Goal: Information Seeking & Learning: Learn about a topic

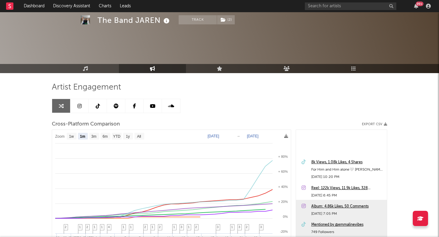
select select "1m"
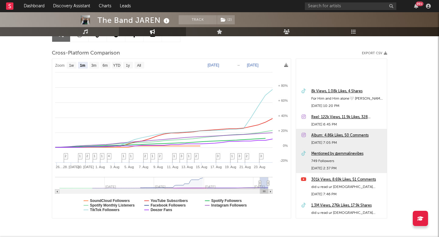
scroll to position [70, 0]
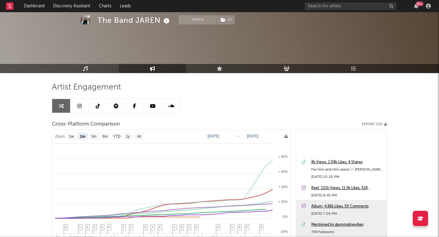
select select "1m"
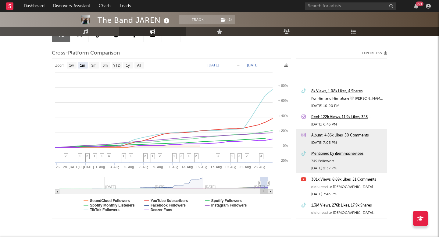
scroll to position [70, 0]
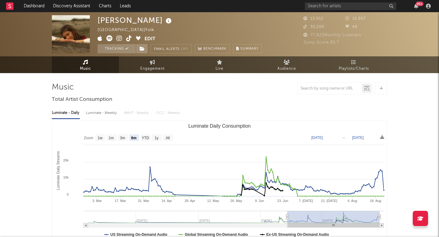
select select "6m"
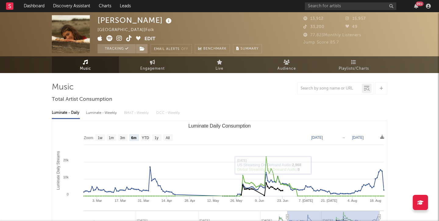
click at [154, 70] on span "Engagement" at bounding box center [152, 68] width 24 height 7
select select "1w"
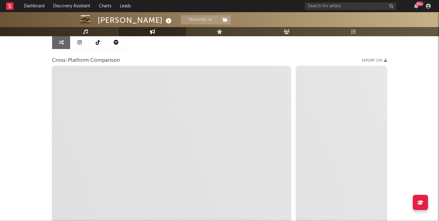
select select "1m"
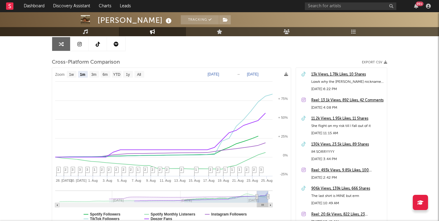
scroll to position [63, 0]
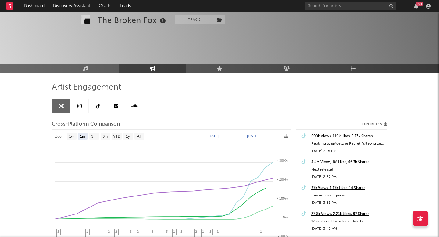
select select "1m"
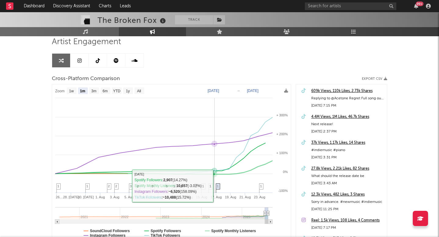
click at [215, 185] on rect at bounding box center [171, 163] width 239 height 159
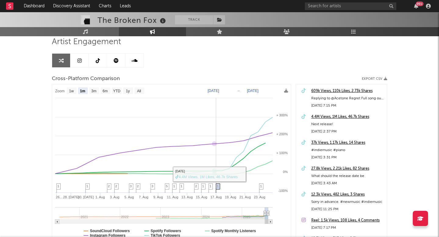
click at [218, 186] on span "1" at bounding box center [218, 186] width 2 height 4
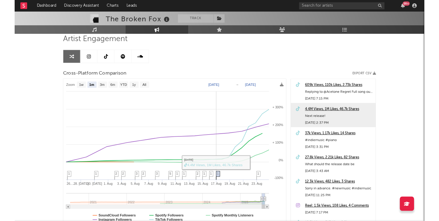
scroll to position [26, 0]
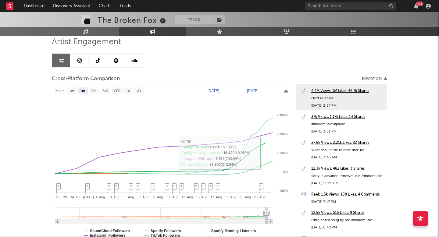
click at [316, 89] on div "4.4M Views, 1M Likes, 46.7k Shares" at bounding box center [347, 90] width 73 height 7
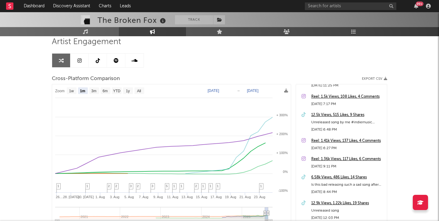
scroll to position [0, 0]
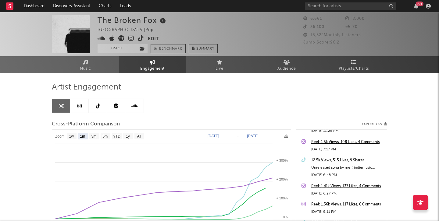
click at [137, 38] on span at bounding box center [122, 39] width 50 height 8
click at [140, 39] on icon at bounding box center [141, 38] width 6 height 6
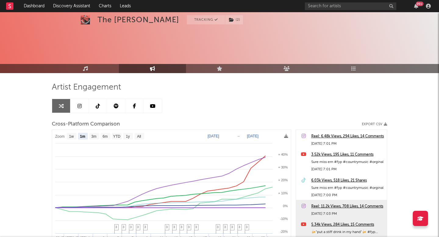
select select "1m"
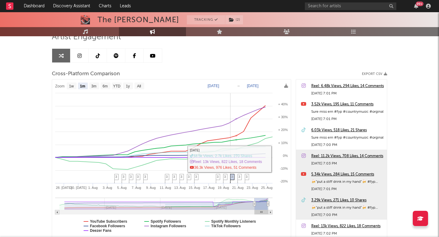
click at [233, 177] on span "3" at bounding box center [232, 177] width 2 height 4
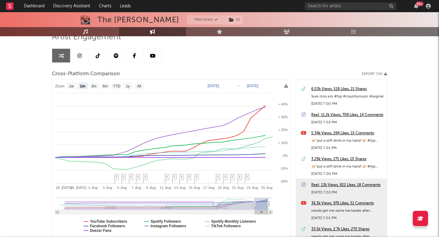
scroll to position [0, 0]
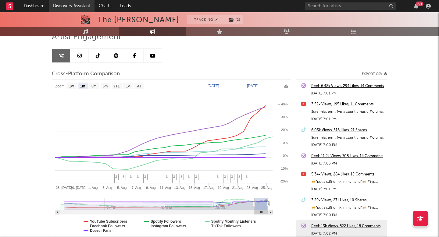
click at [86, 4] on link "Discovery Assistant" at bounding box center [72, 6] width 46 height 12
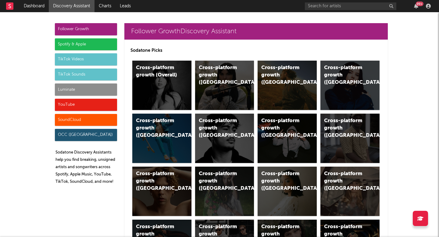
click at [80, 92] on div "Luminate" at bounding box center [86, 89] width 62 height 12
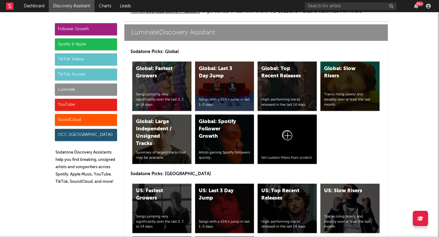
scroll to position [2959, 0]
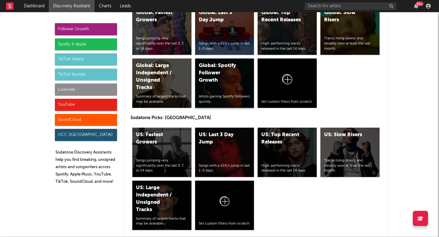
click at [214, 61] on div "Global: Spotify Follower Growth Artists gaining Spotify followers quickly." at bounding box center [224, 82] width 59 height 49
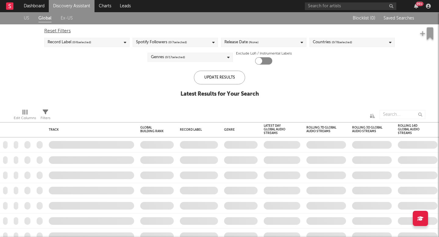
checkbox input "true"
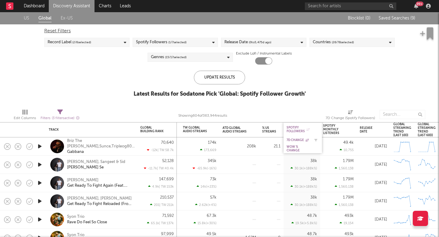
click at [296, 140] on div "7D Change" at bounding box center [297, 140] width 23 height 4
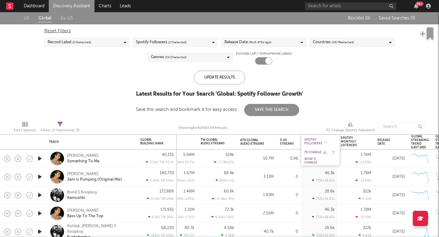
click at [313, 151] on div "7D Change" at bounding box center [315, 152] width 23 height 4
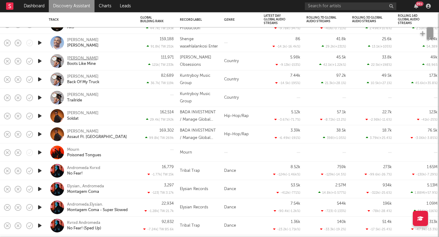
click at [96, 57] on div "Steve Ray Ladson" at bounding box center [82, 58] width 31 height 5
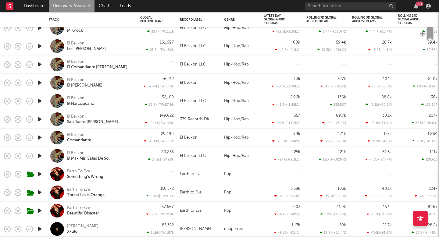
click at [87, 169] on div "Earth To Eve" at bounding box center [78, 171] width 23 height 5
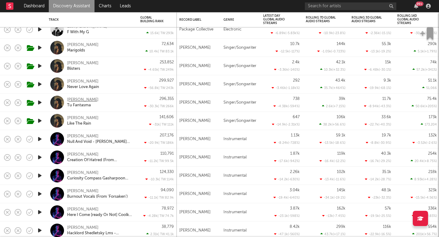
click at [89, 99] on div "Andrea Bejar" at bounding box center [82, 99] width 31 height 5
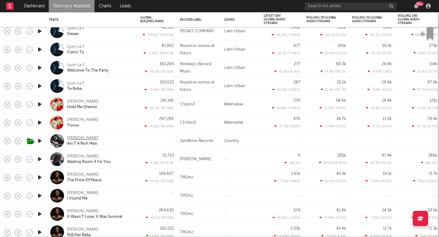
click at [89, 140] on div "[PERSON_NAME]" at bounding box center [82, 138] width 31 height 5
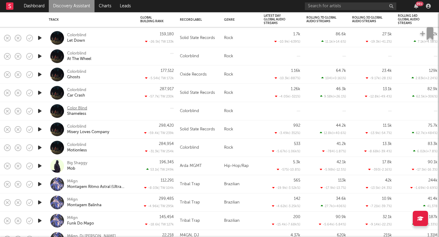
click at [79, 107] on div "Color Blind" at bounding box center [77, 108] width 20 height 5
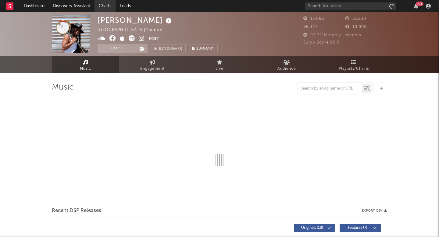
select select "1w"
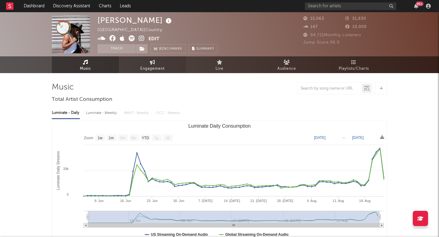
click at [147, 66] on span "Engagement" at bounding box center [152, 68] width 24 height 7
select select "1w"
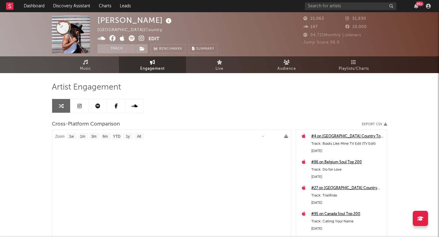
select select "1m"
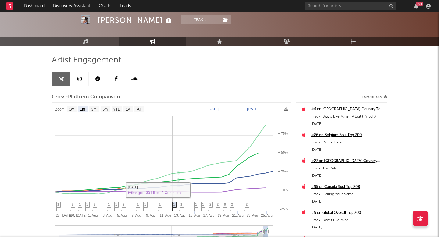
scroll to position [32, 0]
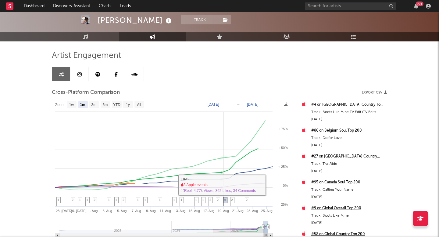
click at [223, 200] on icon at bounding box center [225, 201] width 4 height 9
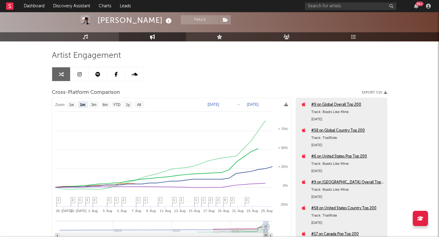
click at [87, 69] on link at bounding box center [79, 74] width 18 height 14
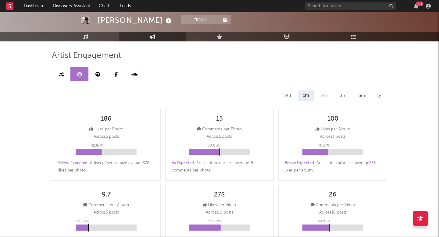
click at [94, 72] on link at bounding box center [98, 74] width 18 height 14
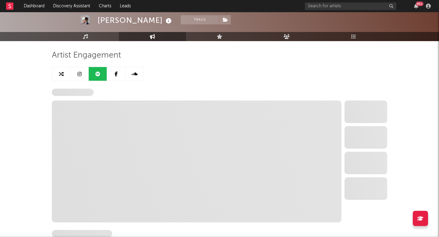
select select "6m"
select select "1w"
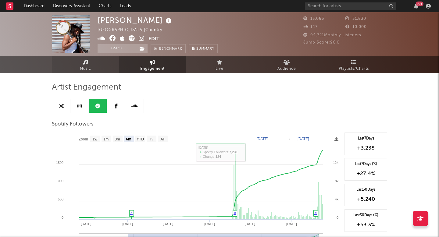
click at [91, 61] on link "Music" at bounding box center [85, 64] width 67 height 17
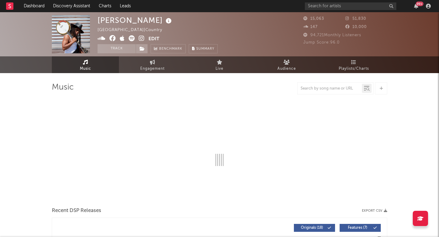
click at [143, 39] on icon at bounding box center [142, 38] width 6 height 6
select select "1w"
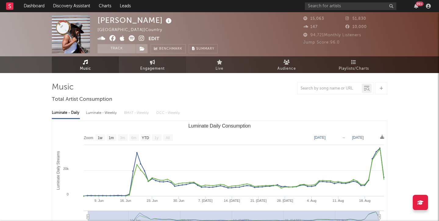
click at [145, 65] on span "Engagement" at bounding box center [152, 68] width 24 height 7
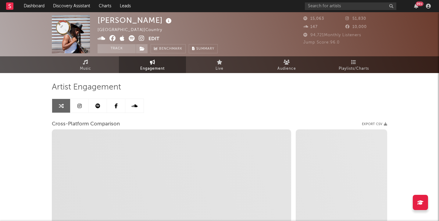
select select "1w"
select select "1m"
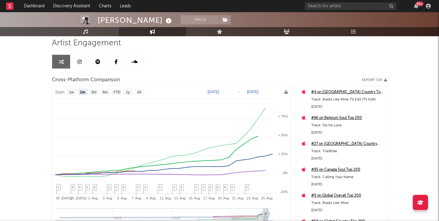
scroll to position [54, 0]
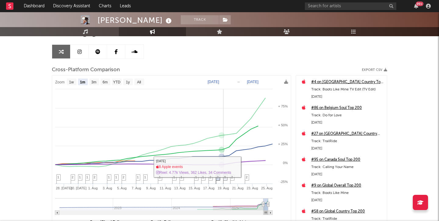
click at [224, 178] on span "9" at bounding box center [225, 177] width 2 height 4
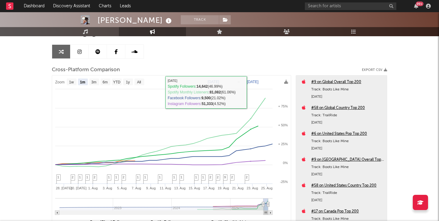
scroll to position [0, 0]
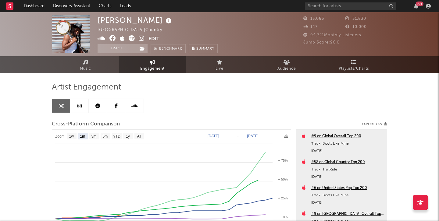
click at [80, 106] on icon at bounding box center [79, 106] width 4 height 5
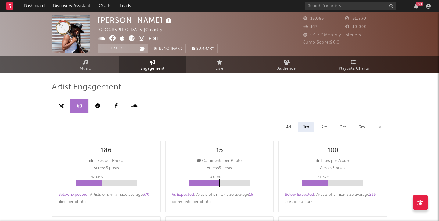
select select "6m"
click at [92, 60] on link "Music" at bounding box center [85, 64] width 67 height 17
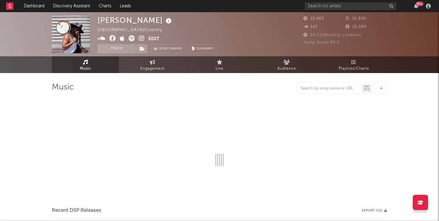
select select "1w"
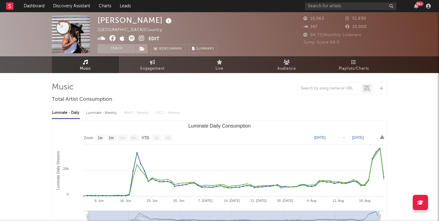
click at [142, 37] on icon at bounding box center [142, 38] width 6 height 6
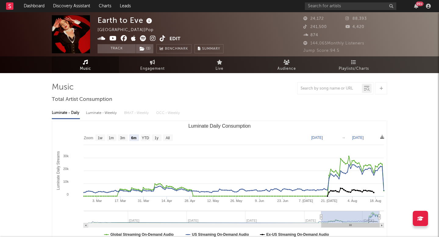
select select "6m"
click at [157, 62] on link "Engagement" at bounding box center [152, 64] width 67 height 17
select select "1w"
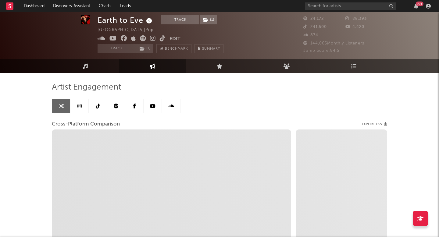
scroll to position [9, 0]
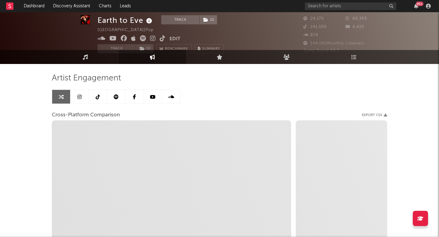
select select "1m"
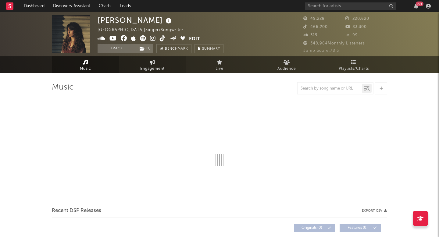
click at [161, 62] on link "Engagement" at bounding box center [152, 64] width 67 height 17
select select "1w"
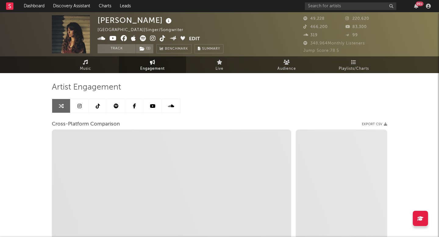
select select "1m"
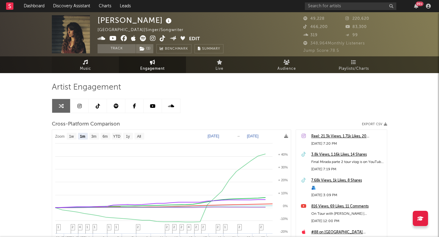
click at [92, 70] on link "Music" at bounding box center [85, 64] width 67 height 17
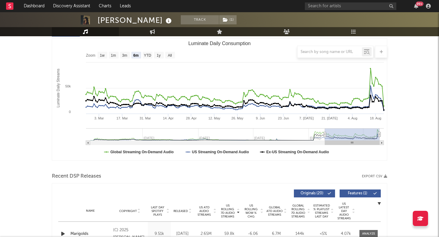
scroll to position [80, 0]
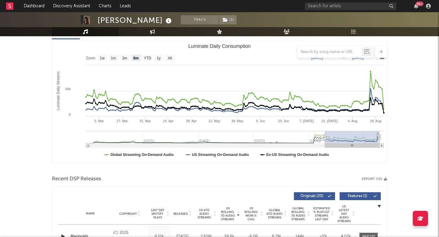
click at [167, 56] on div at bounding box center [219, 52] width 335 height 12
click at [170, 57] on div at bounding box center [219, 52] width 335 height 12
click at [170, 58] on text "All" at bounding box center [170, 58] width 4 height 4
select select "All"
type input "2023-01-08"
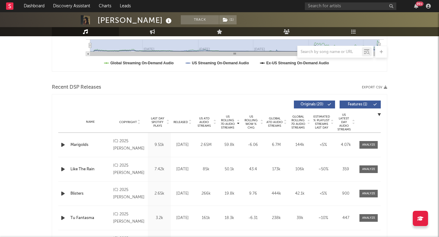
scroll to position [176, 0]
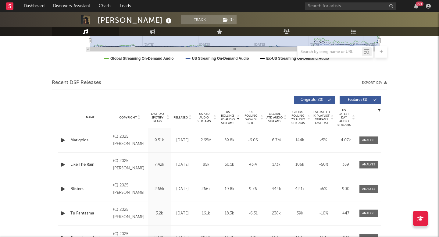
click at [248, 113] on span "US Rolling WoW % Chg" at bounding box center [251, 117] width 17 height 15
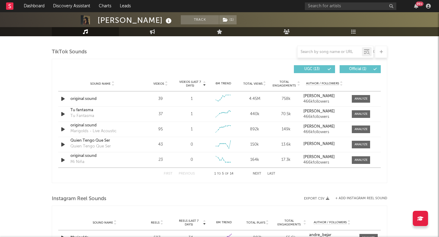
scroll to position [398, 0]
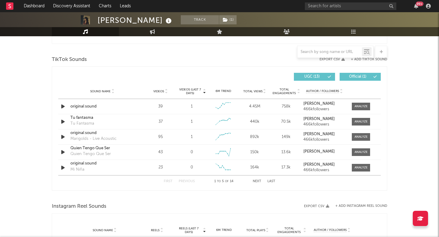
click at [193, 87] on div "Sound Name Videos Videos (last 7 days) Weekly Growth % 6M Trend Total Views Tot…" at bounding box center [219, 91] width 322 height 15
click at [192, 90] on span "Videos (last 7 days)" at bounding box center [190, 91] width 25 height 7
click at [162, 91] on span "Videos" at bounding box center [158, 92] width 11 height 4
click at [150, 33] on icon at bounding box center [152, 31] width 5 height 5
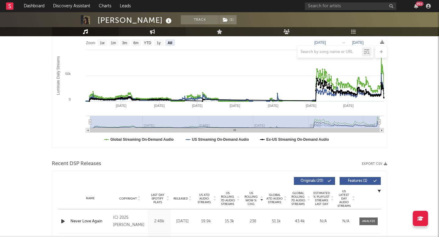
select select "1w"
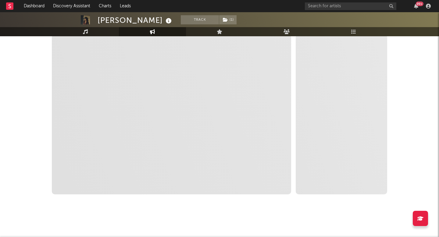
select select "1m"
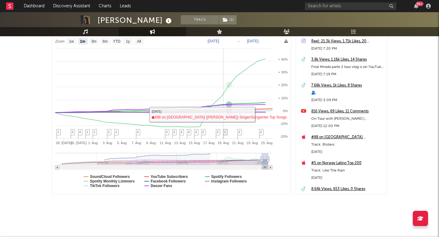
click at [224, 132] on span "1" at bounding box center [225, 132] width 2 height 4
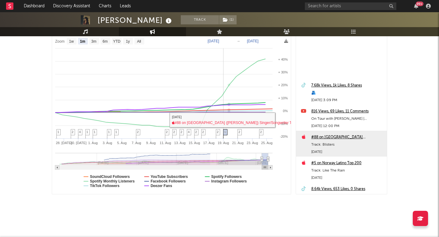
scroll to position [96, 0]
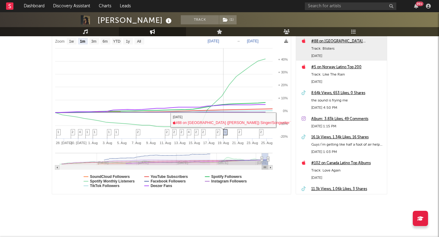
click at [239, 132] on span "2" at bounding box center [239, 132] width 2 height 4
click at [239, 131] on span "2" at bounding box center [239, 132] width 2 height 4
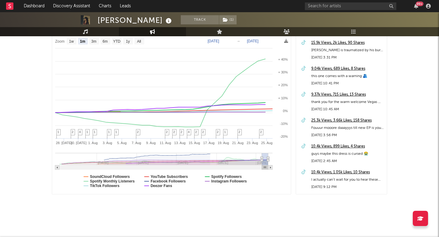
scroll to position [338, 0]
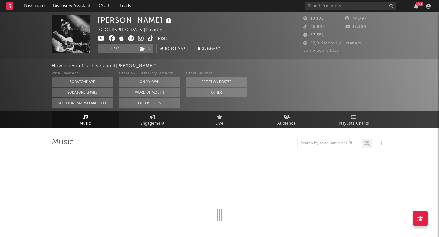
select select "6m"
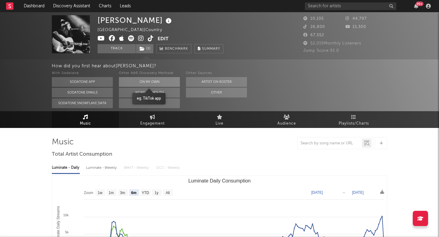
click at [158, 79] on button "On My Own" at bounding box center [149, 82] width 61 height 10
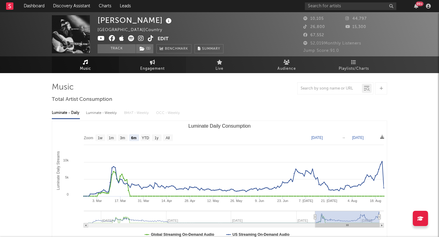
click at [153, 62] on icon at bounding box center [152, 62] width 5 height 5
select select "1w"
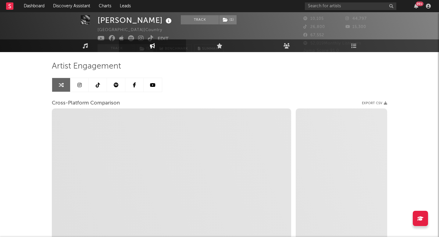
select select "1m"
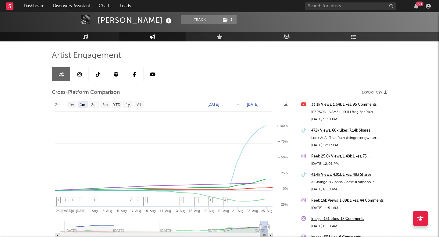
scroll to position [35, 0]
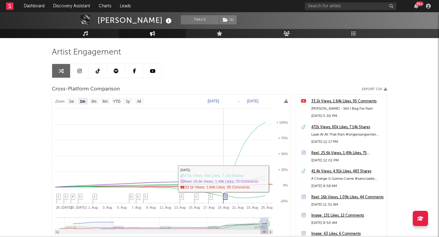
click at [225, 196] on span "3" at bounding box center [225, 197] width 2 height 4
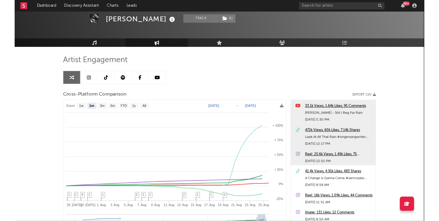
scroll to position [35, 0]
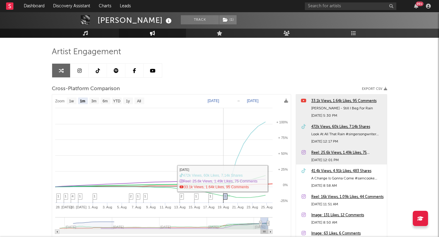
click at [226, 195] on span "3" at bounding box center [225, 196] width 2 height 4
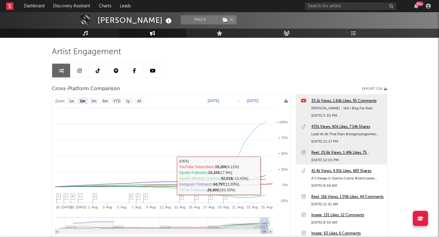
click at [312, 123] on div "472k Views, 60k Likes, 7.14k Shares" at bounding box center [347, 126] width 73 height 7
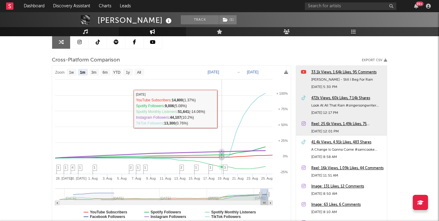
scroll to position [65, 0]
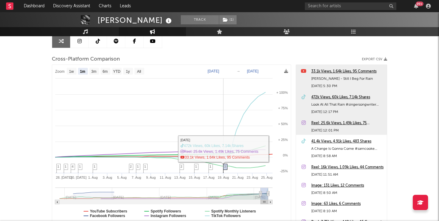
click at [226, 165] on icon at bounding box center [225, 168] width 4 height 9
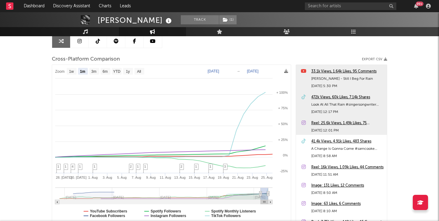
click at [328, 99] on div "472k Views, 60k Likes, 7.14k Shares" at bounding box center [347, 97] width 73 height 7
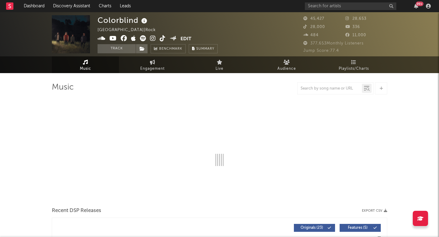
select select "6m"
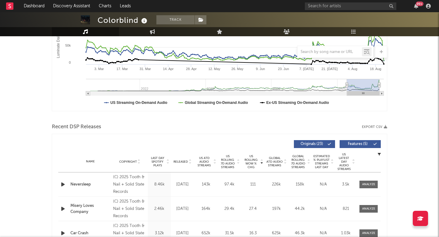
scroll to position [139, 0]
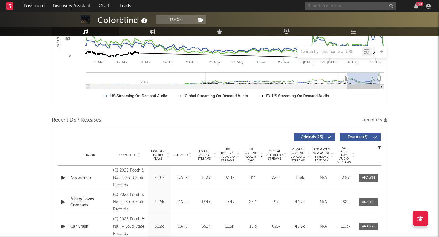
click at [319, 4] on input "text" at bounding box center [350, 6] width 91 height 8
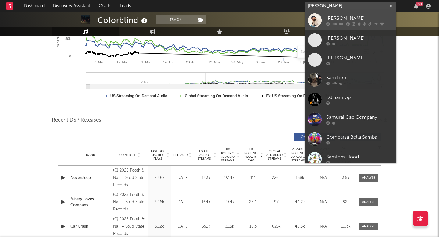
type input "sam tomp"
click at [325, 17] on link "Sam Tompkins" at bounding box center [350, 20] width 91 height 20
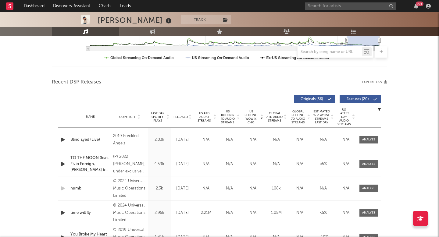
scroll to position [179, 0]
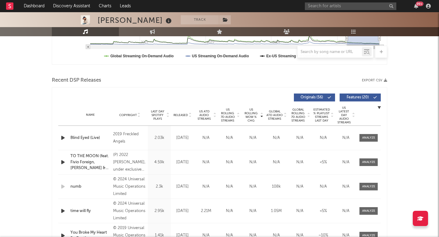
click at [182, 112] on div "Name Copyright Label Album Names Composer Names 7 Day Spotify Plays Last Day Sp…" at bounding box center [219, 114] width 322 height 21
click at [182, 115] on span "Released" at bounding box center [180, 115] width 14 height 4
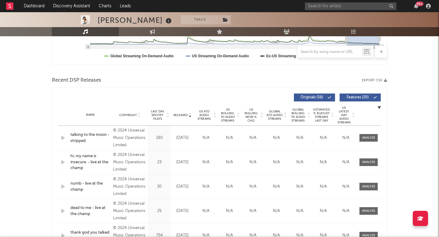
click at [209, 115] on span "US ATD Audio Streams" at bounding box center [204, 115] width 17 height 11
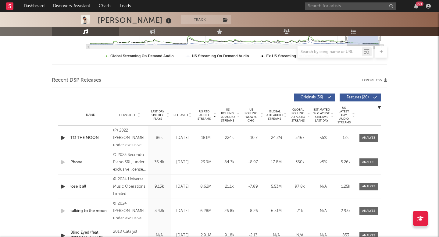
click at [231, 116] on span "US Rolling 7D Audio Streams" at bounding box center [227, 115] width 17 height 15
click at [221, 146] on div "Name TO THE MOON Copyright (P) 2022 Jnr Choi, under exclusive license to Epic R…" at bounding box center [219, 138] width 322 height 24
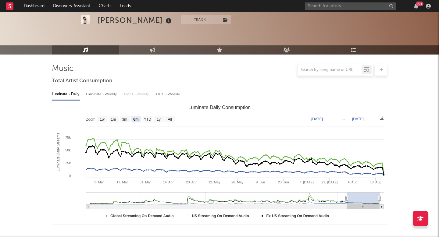
scroll to position [0, 0]
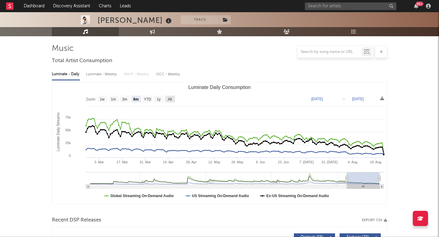
click at [169, 98] on text "All" at bounding box center [170, 99] width 4 height 4
select select "All"
type input "2021-03-31"
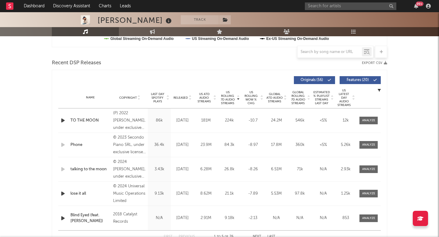
scroll to position [236, 0]
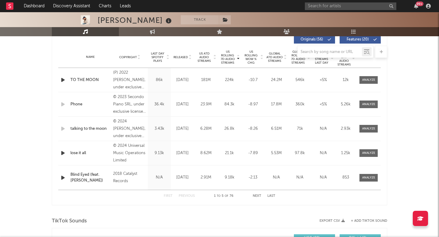
click at [186, 55] on div at bounding box center [219, 52] width 335 height 12
click at [182, 58] on span "Released" at bounding box center [180, 57] width 14 height 4
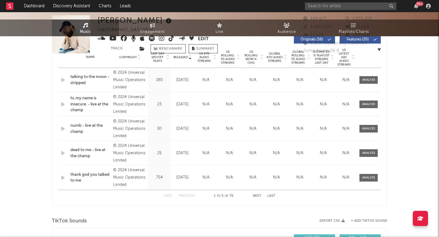
scroll to position [0, 0]
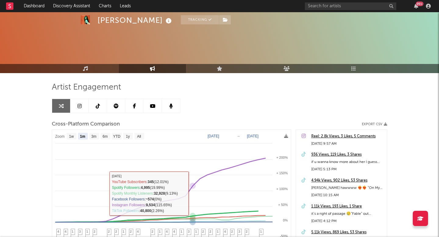
select select "1m"
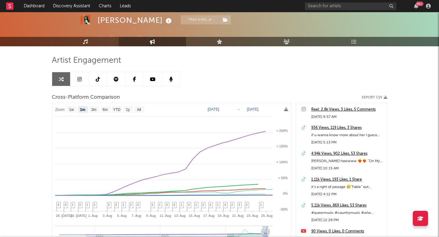
scroll to position [27, 0]
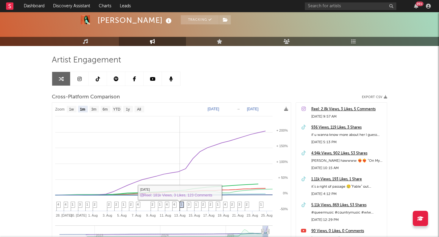
click at [180, 202] on icon at bounding box center [181, 206] width 4 height 9
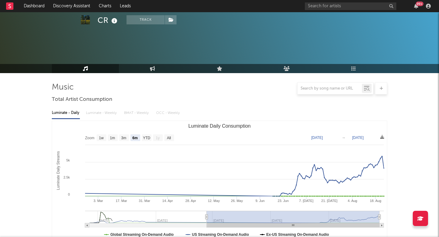
select select "6m"
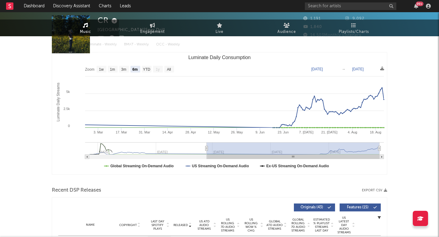
scroll to position [167, 0]
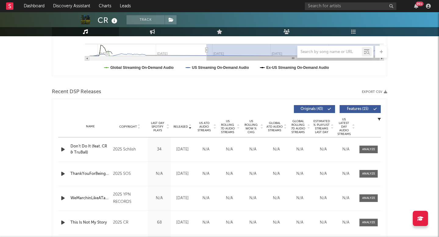
click at [64, 147] on icon "button" at bounding box center [63, 150] width 6 height 8
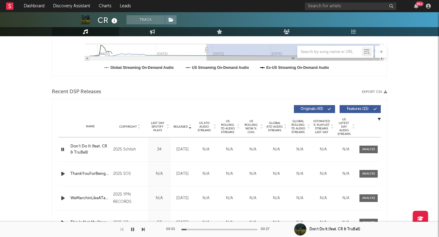
click at [58, 150] on div "Released Copyright Last Day Spotify Plays Released US ATD Audio Streams US Roll…" at bounding box center [219, 187] width 335 height 176
click at [60, 150] on icon "button" at bounding box center [63, 150] width 6 height 8
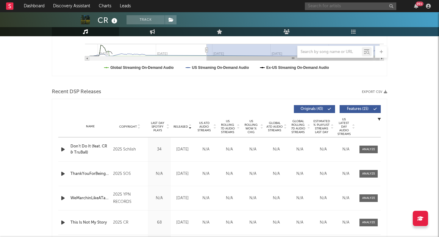
click at [318, 5] on input "text" at bounding box center [350, 6] width 91 height 8
click at [317, 8] on input "text" at bounding box center [350, 6] width 91 height 8
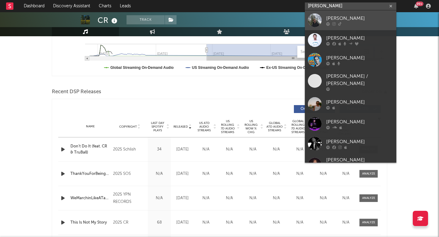
type input "luke rob"
click at [323, 15] on link "[PERSON_NAME]" at bounding box center [350, 20] width 91 height 20
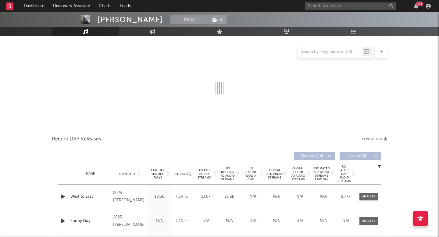
select select "6m"
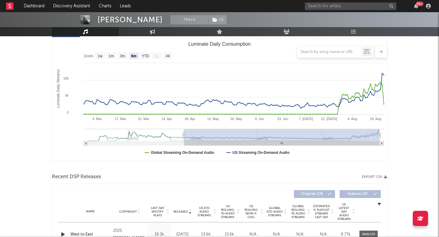
scroll to position [120, 0]
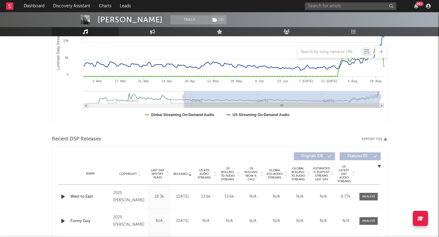
click at [207, 174] on span "US ATD Audio Streams" at bounding box center [204, 173] width 17 height 11
click at [205, 171] on span "US ATD Audio Streams" at bounding box center [204, 173] width 17 height 11
click at [180, 172] on span "Released" at bounding box center [180, 174] width 14 height 4
click at [361, 193] on span at bounding box center [368, 197] width 18 height 8
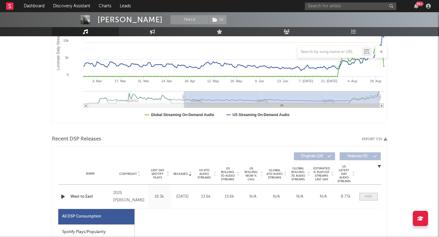
click at [361, 193] on span at bounding box center [368, 197] width 18 height 8
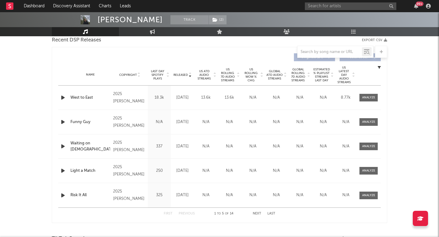
scroll to position [223, 0]
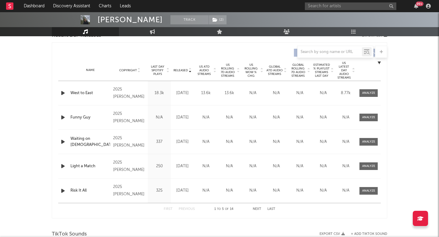
click at [366, 99] on div "Name West to East Copyright 2025 Luke Rob Label Luke Rob Album Names West to Ea…" at bounding box center [219, 93] width 322 height 24
click at [366, 90] on span at bounding box center [368, 93] width 18 height 8
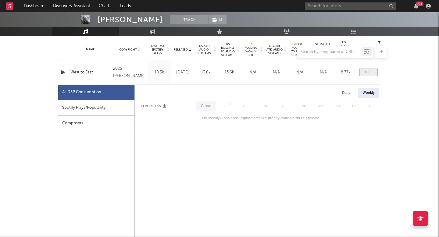
scroll to position [246, 0]
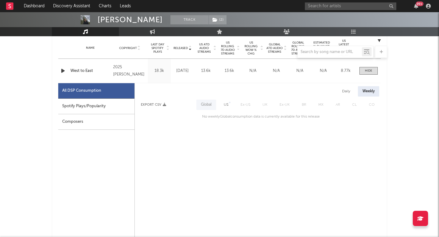
click at [90, 106] on div "Spotify Plays/Popularity" at bounding box center [96, 107] width 76 height 16
select select "1w"
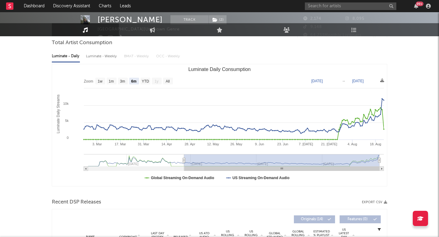
scroll to position [0, 0]
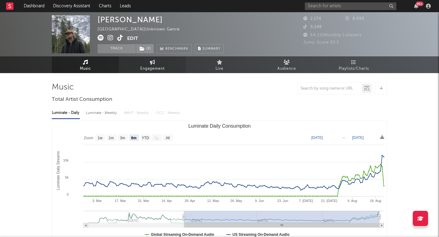
click at [173, 69] on link "Engagement" at bounding box center [152, 64] width 67 height 17
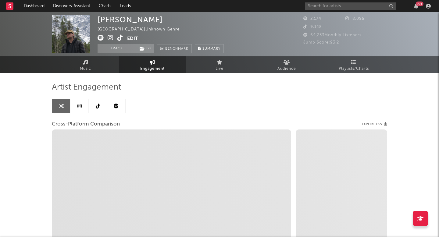
select select "1w"
select select "1m"
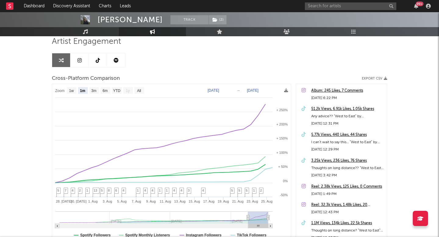
scroll to position [56, 0]
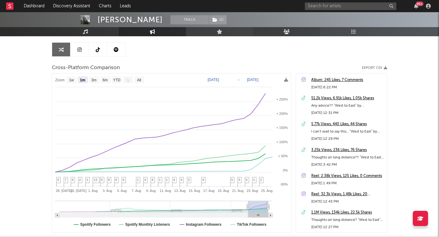
click at [280, 30] on link "Audience" at bounding box center [286, 31] width 67 height 9
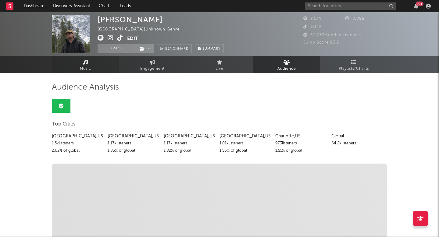
click at [89, 69] on span "Music" at bounding box center [85, 68] width 11 height 7
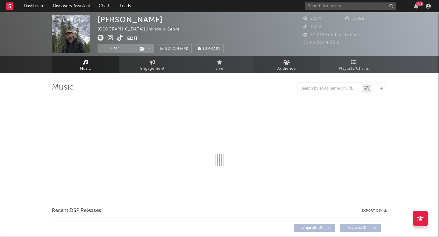
click at [281, 67] on span "Audience" at bounding box center [286, 68] width 19 height 7
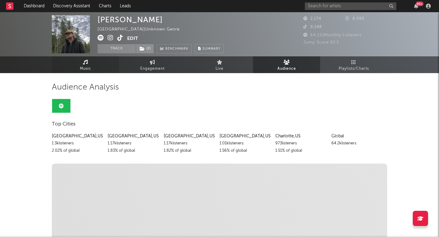
click at [90, 65] on link "Music" at bounding box center [85, 64] width 67 height 17
select select "6m"
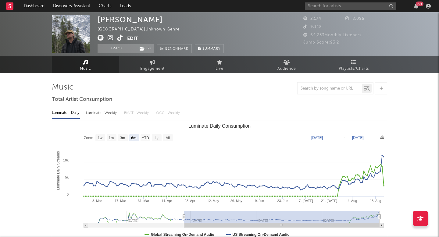
click at [90, 65] on link "Music" at bounding box center [85, 64] width 67 height 17
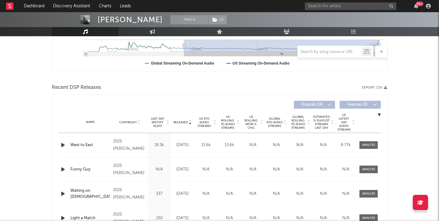
scroll to position [210, 0]
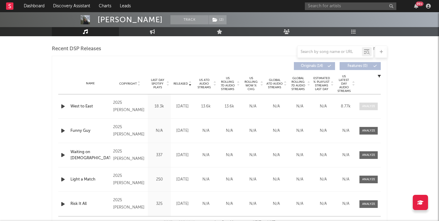
click at [369, 108] on div at bounding box center [368, 106] width 13 height 5
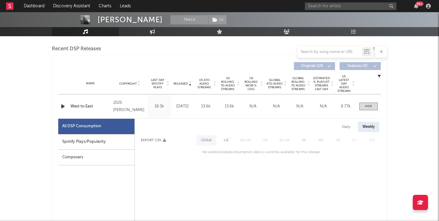
scroll to position [210, 0]
click at [86, 146] on div "Spotify Plays/Popularity" at bounding box center [96, 142] width 76 height 16
select select "1w"
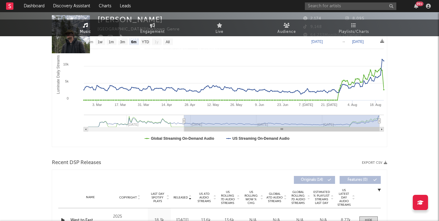
scroll to position [0, 0]
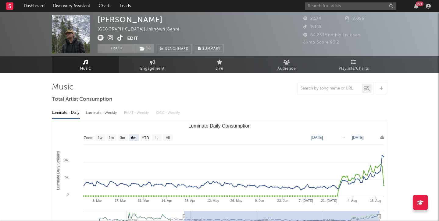
click at [120, 36] on icon at bounding box center [120, 38] width 6 height 6
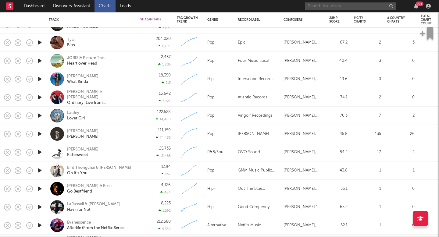
click at [330, 8] on input "text" at bounding box center [350, 6] width 91 height 8
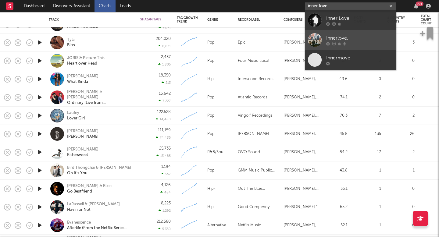
type input "inner love"
click at [333, 38] on div "Innerlove." at bounding box center [359, 37] width 67 height 7
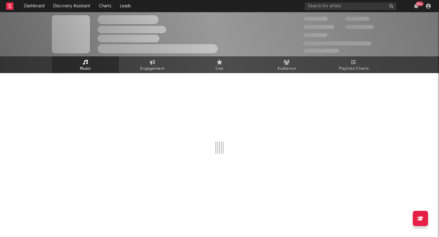
select select "1w"
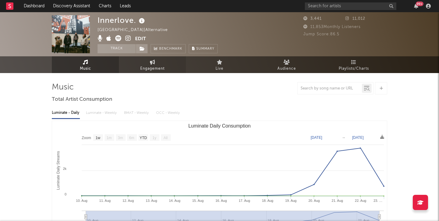
click at [168, 64] on link "Engagement" at bounding box center [152, 64] width 67 height 17
select select "1m"
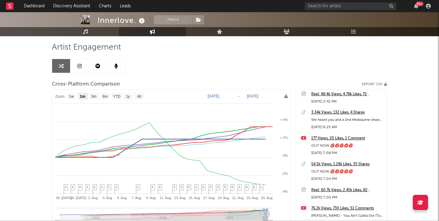
scroll to position [225, 0]
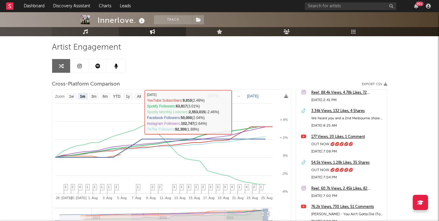
click at [83, 32] on icon at bounding box center [85, 31] width 5 height 5
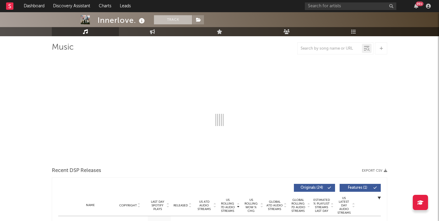
select select "1w"
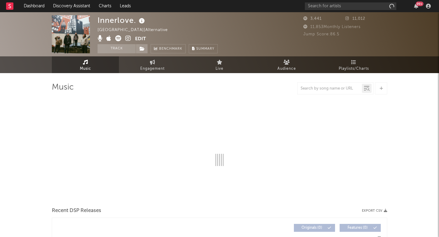
select select "1w"
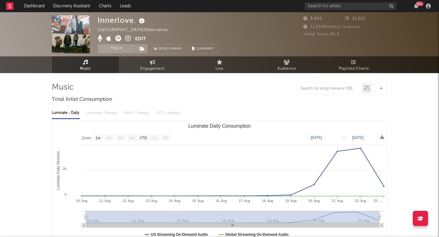
click at [301, 4] on nav "Dashboard Discovery Assistant Charts Leads 99 +" at bounding box center [219, 6] width 439 height 12
click at [313, 7] on input "text" at bounding box center [350, 6] width 91 height 8
click at [339, 8] on input "rut [PERSON_NAME]" at bounding box center [350, 6] width 91 height 8
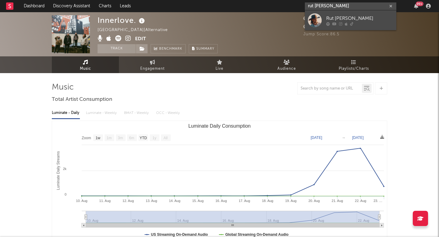
type input "rut [PERSON_NAME]"
click at [340, 23] on icon at bounding box center [340, 24] width 3 height 4
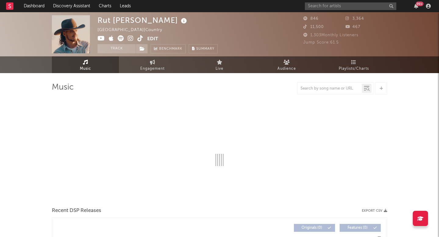
select select "1w"
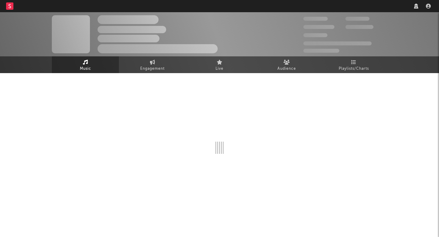
click at [333, 13] on div "The Artist Name Unknown Location | Shoegaze Edit Track Benchmark Summary 300,00…" at bounding box center [219, 34] width 439 height 44
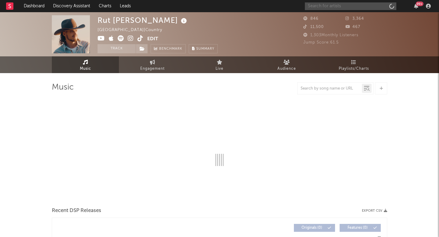
click at [333, 8] on input "text" at bounding box center [350, 6] width 91 height 8
select select "1w"
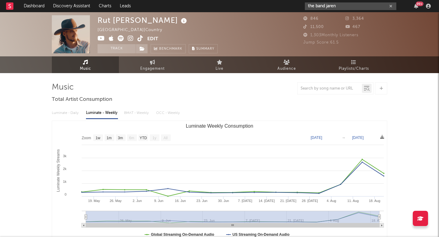
type input "the band jaren"
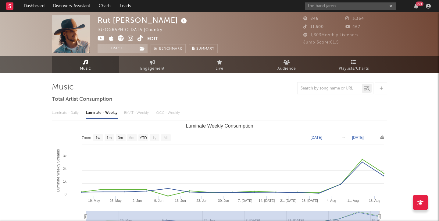
click at [252, 30] on div "Rut Spence United States | Country Edit Track Benchmark Summary" at bounding box center [196, 34] width 198 height 38
click at [142, 39] on icon at bounding box center [140, 38] width 6 height 6
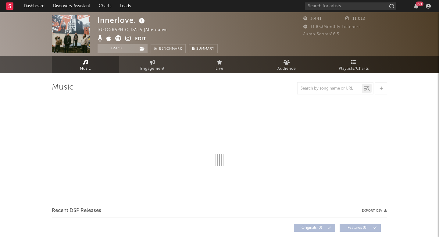
select select "1w"
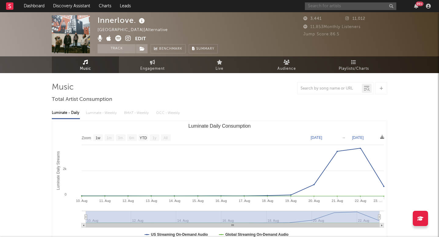
click at [335, 4] on input "text" at bounding box center [350, 6] width 91 height 8
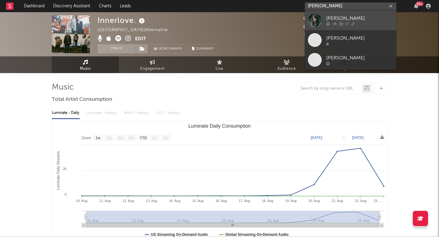
type input "[PERSON_NAME]"
click at [331, 22] on div "[PERSON_NAME]" at bounding box center [359, 18] width 67 height 7
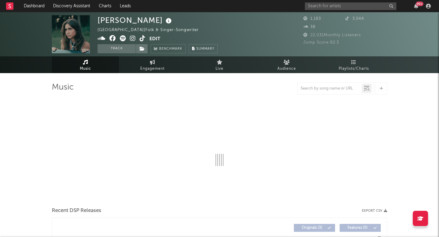
select select "1w"
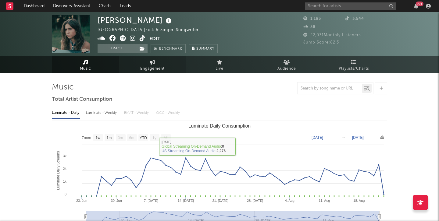
click at [157, 62] on link "Engagement" at bounding box center [152, 64] width 67 height 17
select select "1w"
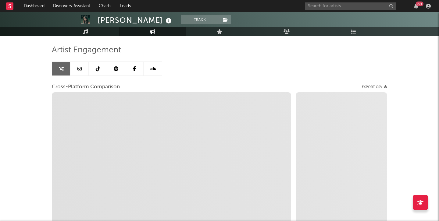
select select "1m"
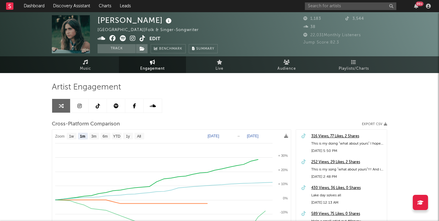
click at [133, 37] on icon at bounding box center [133, 38] width 6 height 6
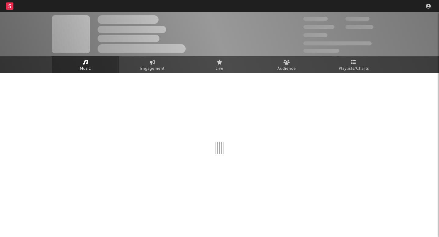
click at [347, 9] on nav "Dashboard Discovery Assistant Charts Leads" at bounding box center [219, 6] width 439 height 12
click at [347, 7] on nav "Dashboard Discovery Assistant Charts Leads" at bounding box center [219, 6] width 439 height 12
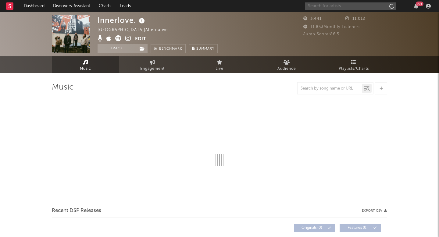
click at [347, 7] on input "text" at bounding box center [350, 6] width 91 height 8
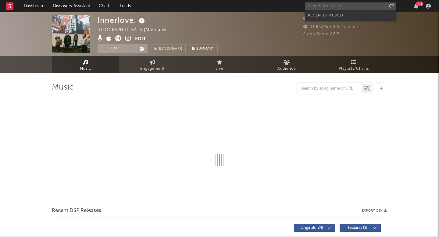
select select "1w"
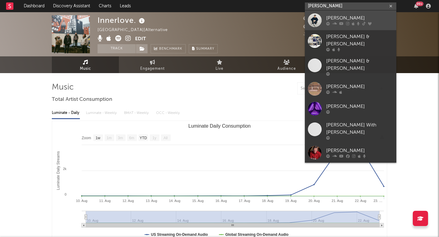
type input "will anderson"
click at [348, 27] on link "[PERSON_NAME]" at bounding box center [350, 20] width 91 height 20
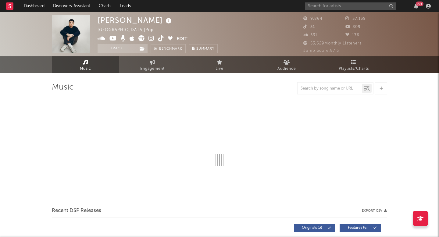
select select "1w"
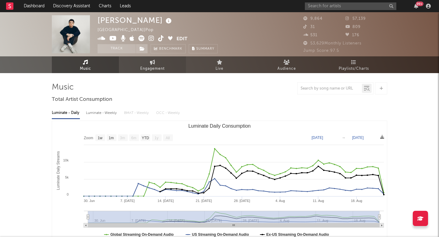
click at [151, 65] on link "Engagement" at bounding box center [152, 64] width 67 height 17
select select "1w"
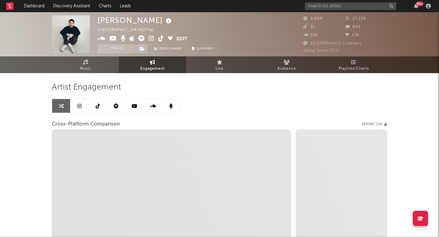
select select "1m"
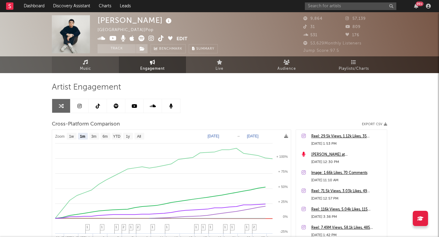
click at [108, 65] on link "Music" at bounding box center [85, 64] width 67 height 17
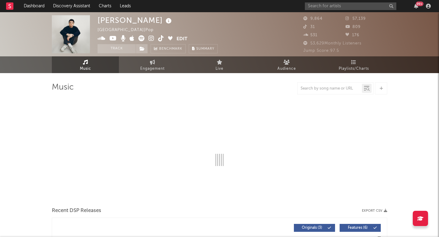
select select "1w"
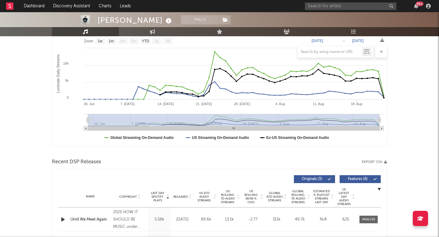
scroll to position [110, 0]
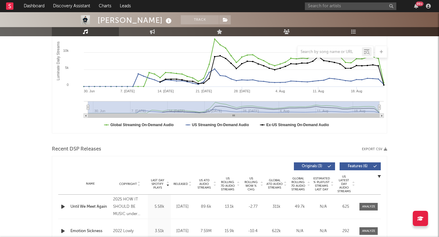
click at [227, 184] on span "US Rolling 7D Audio Streams" at bounding box center [227, 184] width 17 height 15
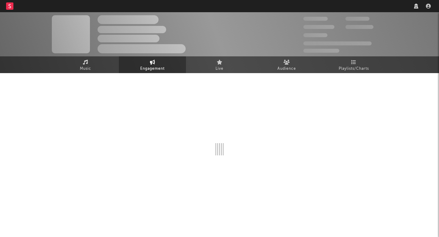
select select "1w"
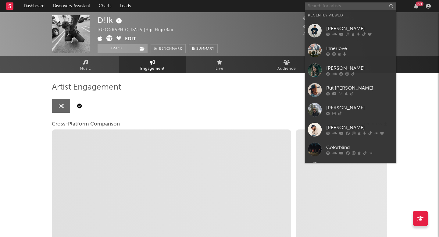
click at [329, 6] on input "text" at bounding box center [350, 6] width 91 height 8
select select "1m"
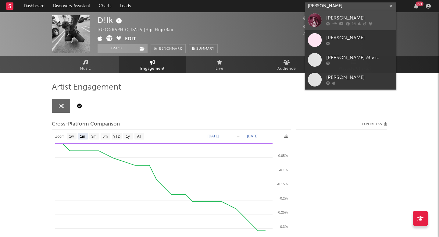
type input "[PERSON_NAME]"
click at [338, 15] on div "[PERSON_NAME]" at bounding box center [359, 18] width 67 height 7
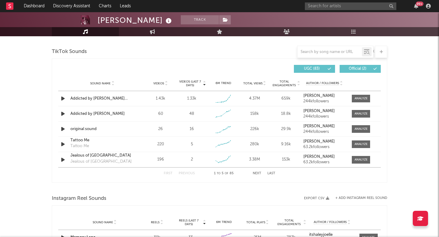
select select "6m"
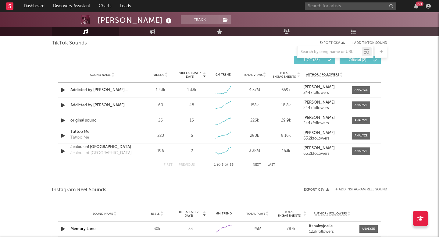
scroll to position [415, 0]
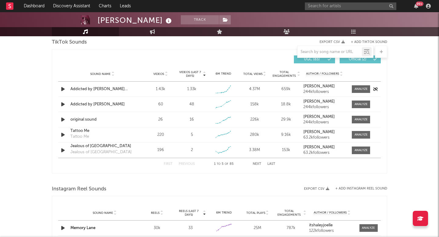
select select "6m"
click at [359, 88] on div at bounding box center [360, 89] width 13 height 5
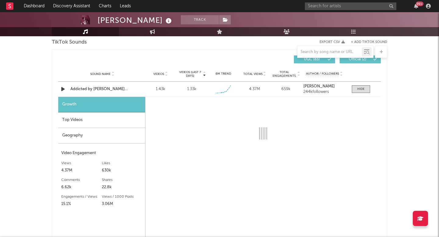
select select "1w"
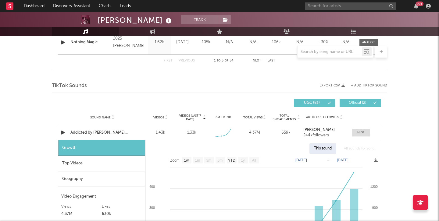
scroll to position [386, 0]
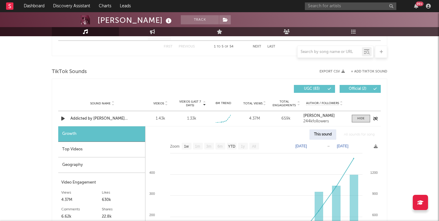
click at [101, 116] on div "Addicted by Haley Joelle acoustic" at bounding box center [102, 119] width 64 height 6
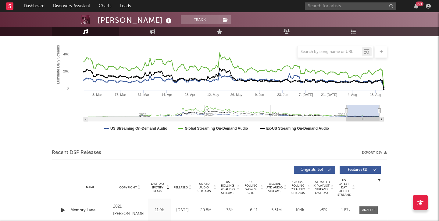
scroll to position [0, 0]
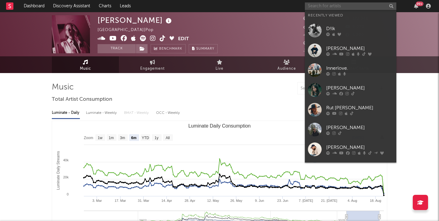
click at [334, 5] on input "text" at bounding box center [350, 6] width 91 height 8
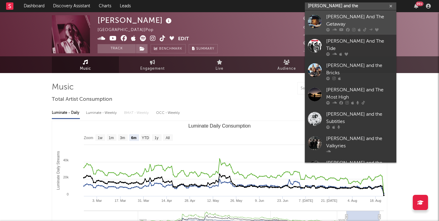
type input "eddie and the"
click at [334, 15] on div "Eddie And The Getaway" at bounding box center [359, 20] width 67 height 15
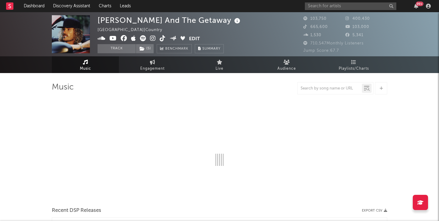
select select "6m"
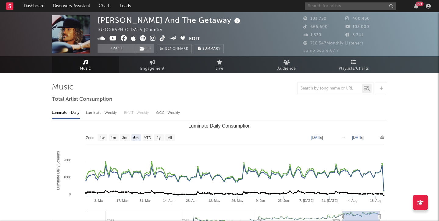
click at [335, 8] on input "text" at bounding box center [350, 6] width 91 height 8
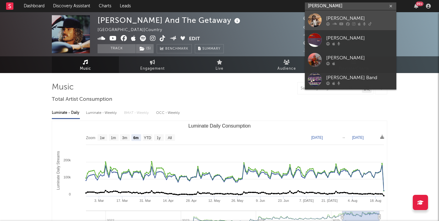
type input "matt oakle"
click at [353, 13] on link "Matt Oakley" at bounding box center [350, 20] width 91 height 20
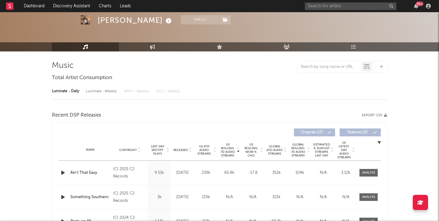
select select "6m"
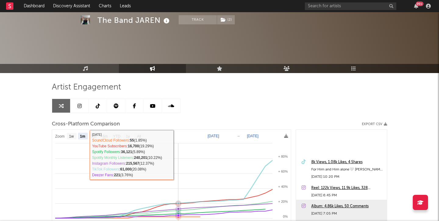
select select "1m"
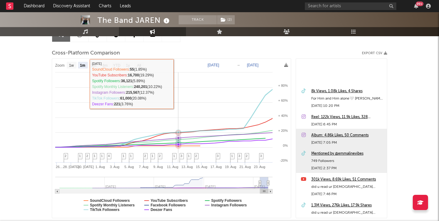
scroll to position [70, 0]
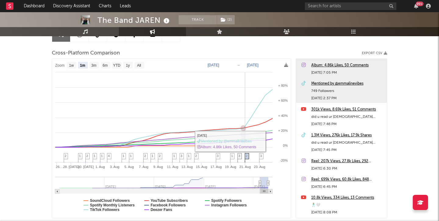
click at [246, 157] on span "2" at bounding box center [247, 156] width 2 height 4
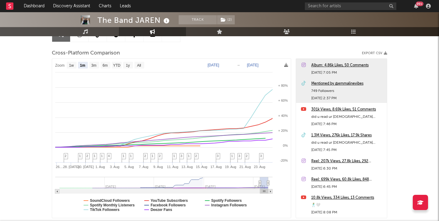
click at [329, 136] on div "1.3M Views, 276k Likes, 17.9k Shares" at bounding box center [347, 135] width 73 height 7
